Goal: Navigation & Orientation: Go to known website

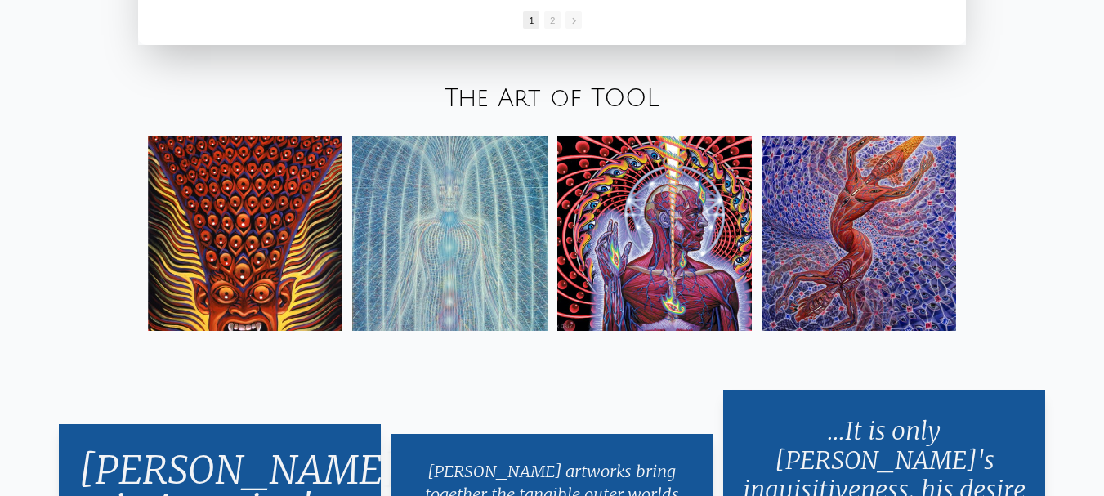
scroll to position [2597, 0]
